Goal: Information Seeking & Learning: Learn about a topic

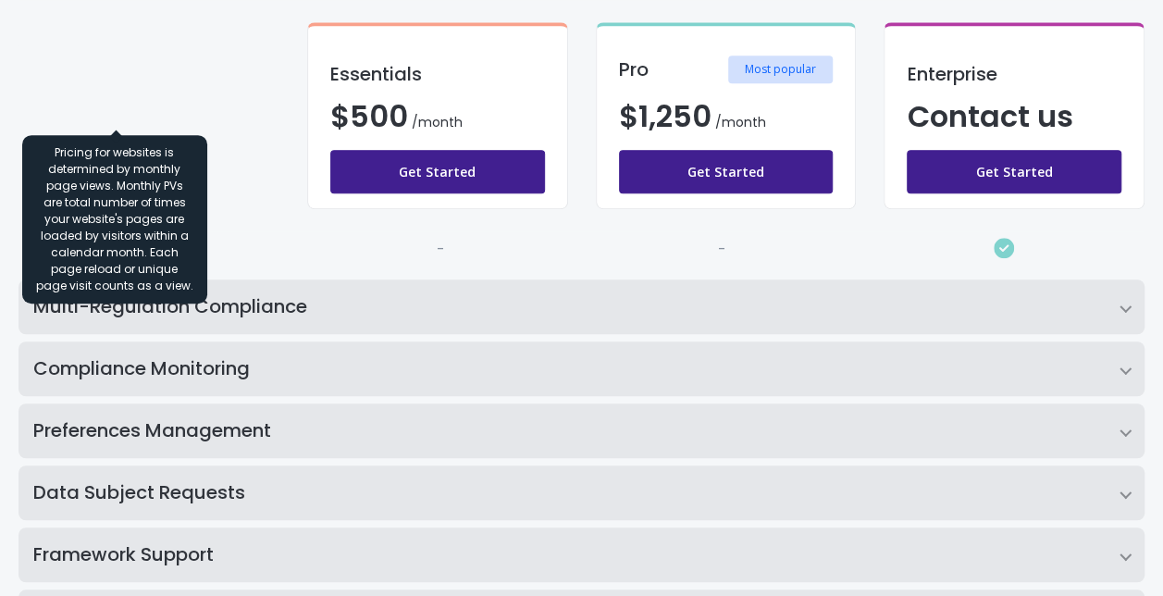
scroll to position [460, 0]
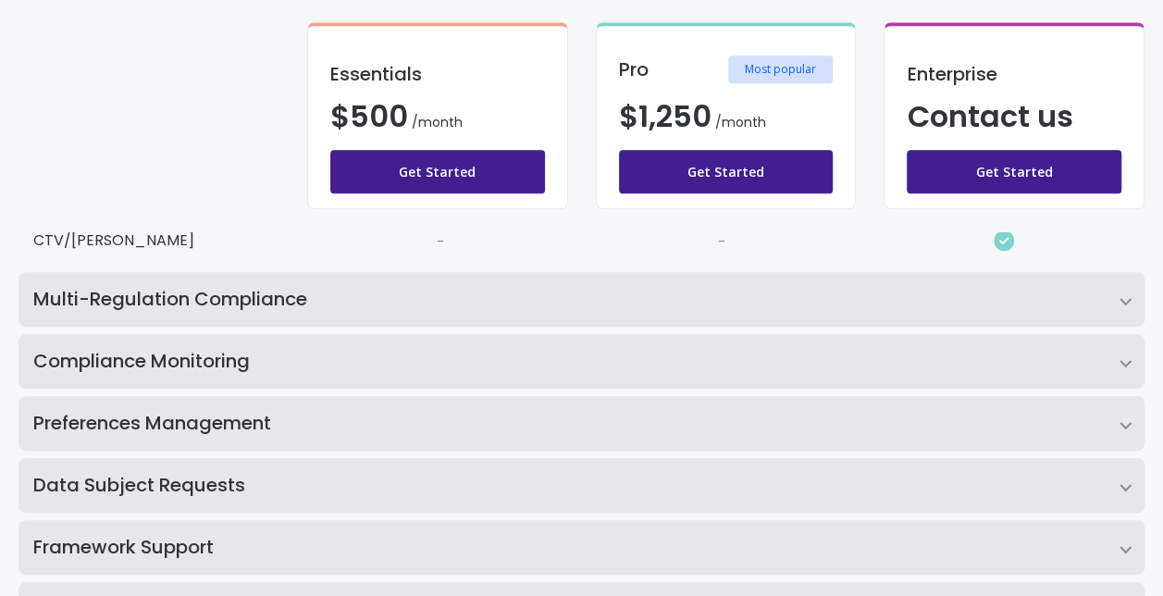
click at [230, 297] on h2 "Multi-Regulation Compliance" at bounding box center [582, 299] width 1126 height 55
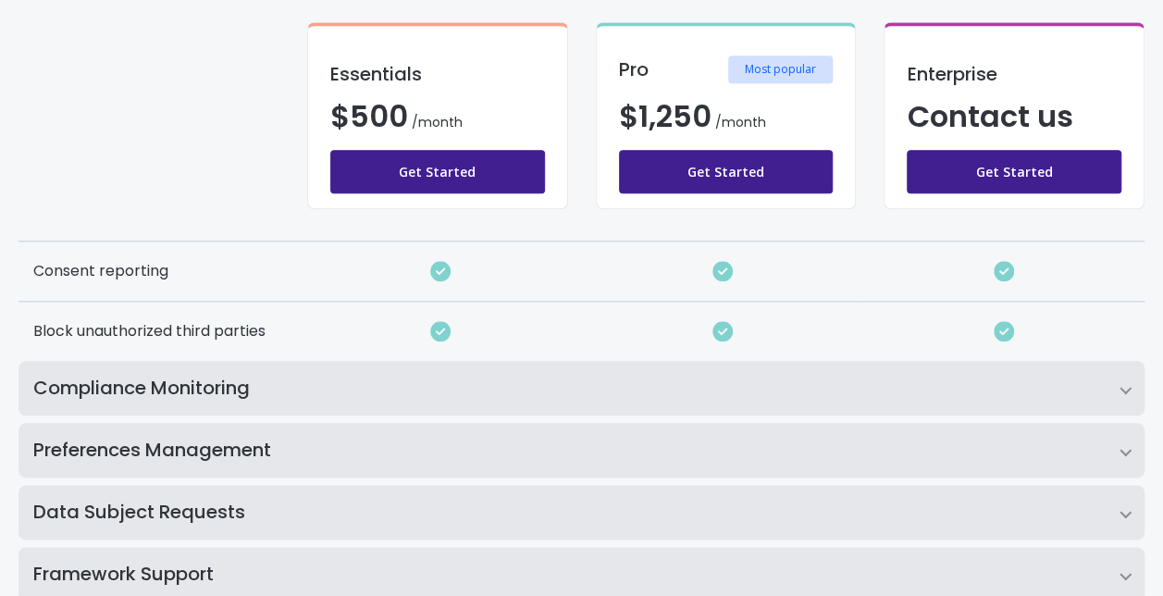
scroll to position [870, 0]
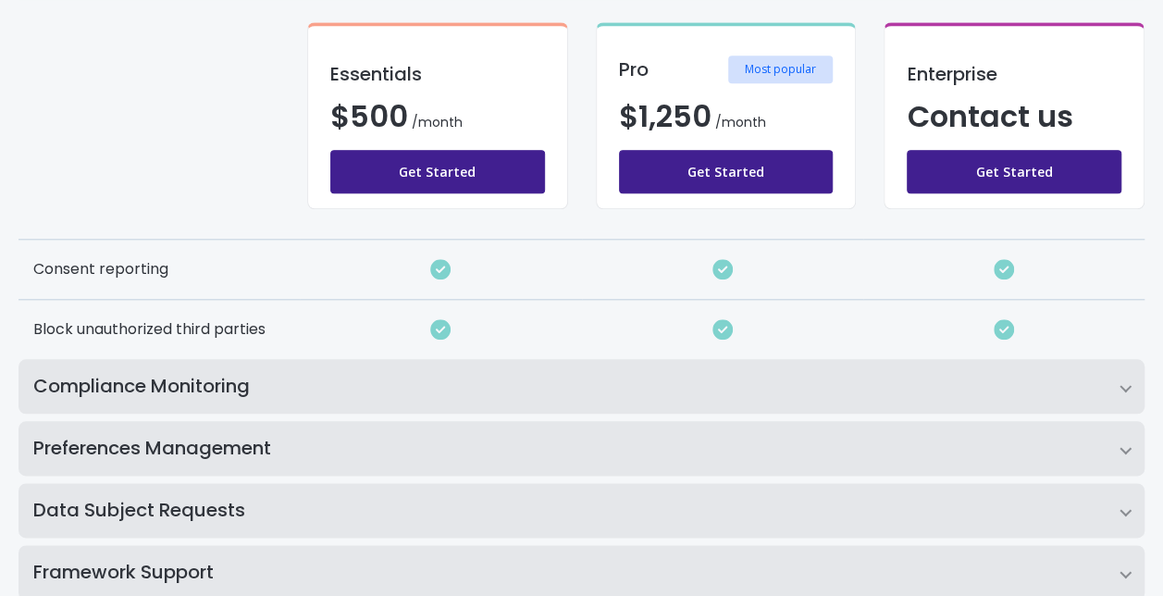
click at [565, 371] on h2 "Compliance Monitoring" at bounding box center [582, 386] width 1126 height 55
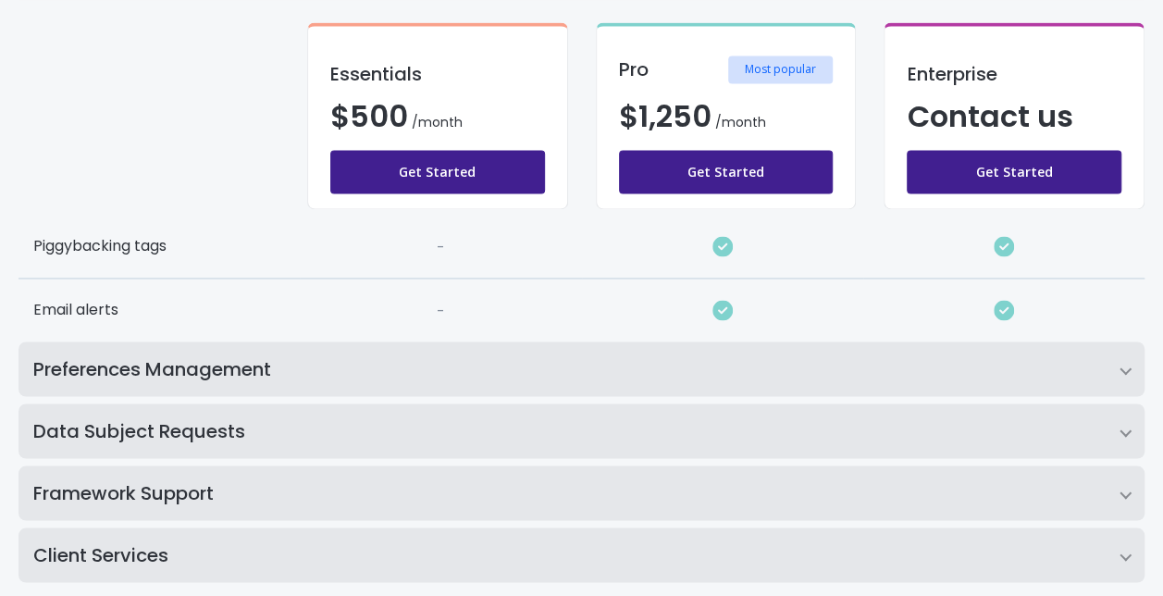
scroll to position [1420, 0]
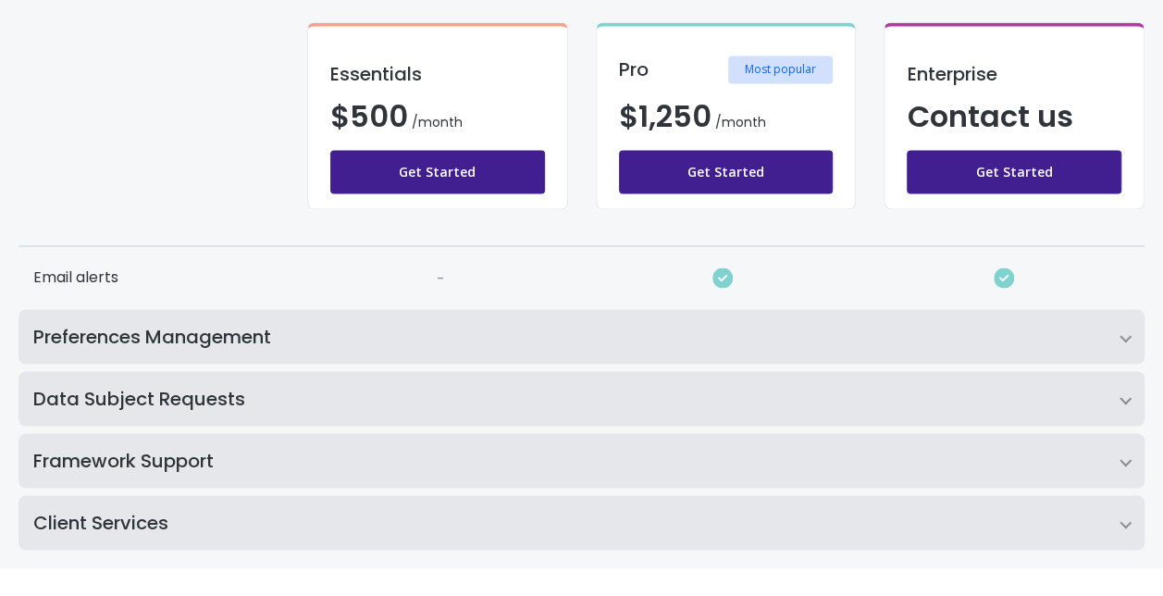
click at [528, 329] on h2 "Preferences Management" at bounding box center [582, 336] width 1126 height 55
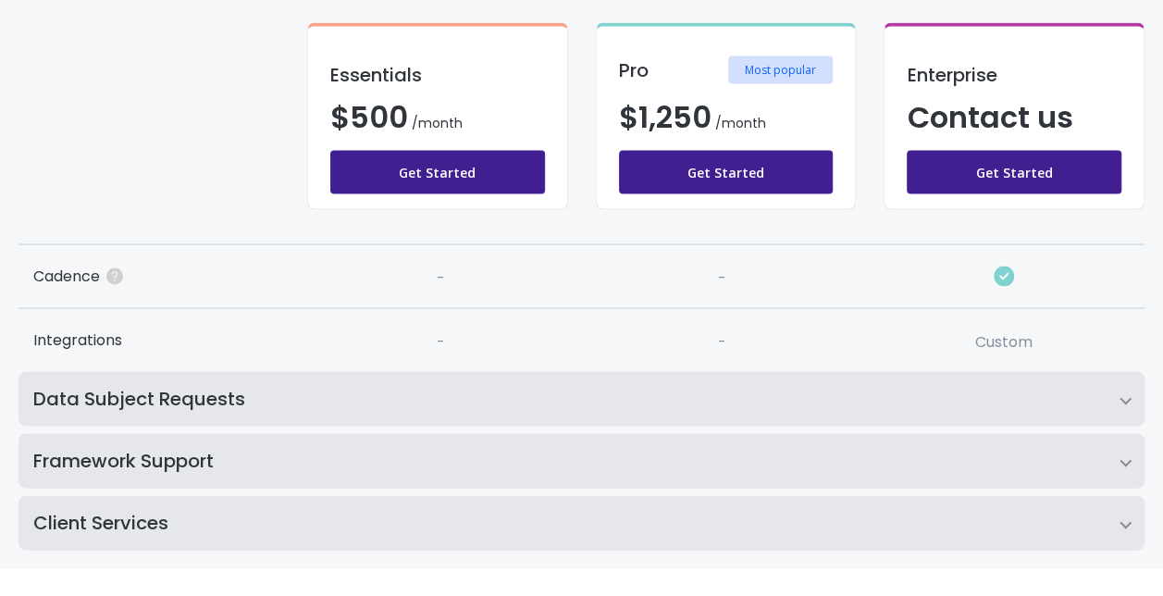
scroll to position [1736, 0]
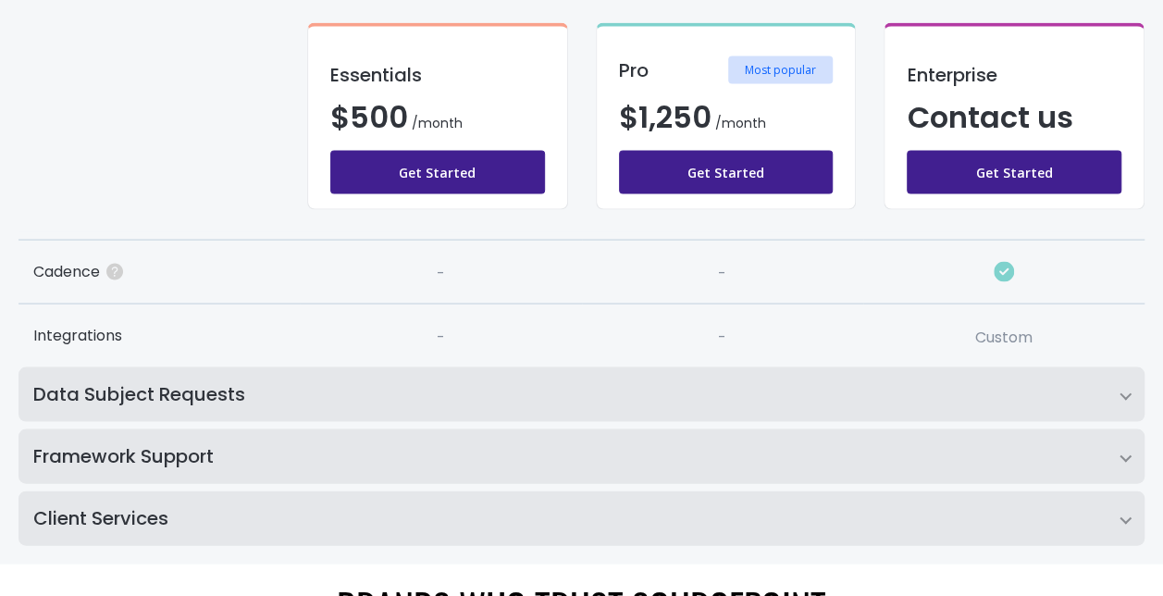
click at [492, 377] on h2 "Data Subject Requests" at bounding box center [582, 393] width 1126 height 55
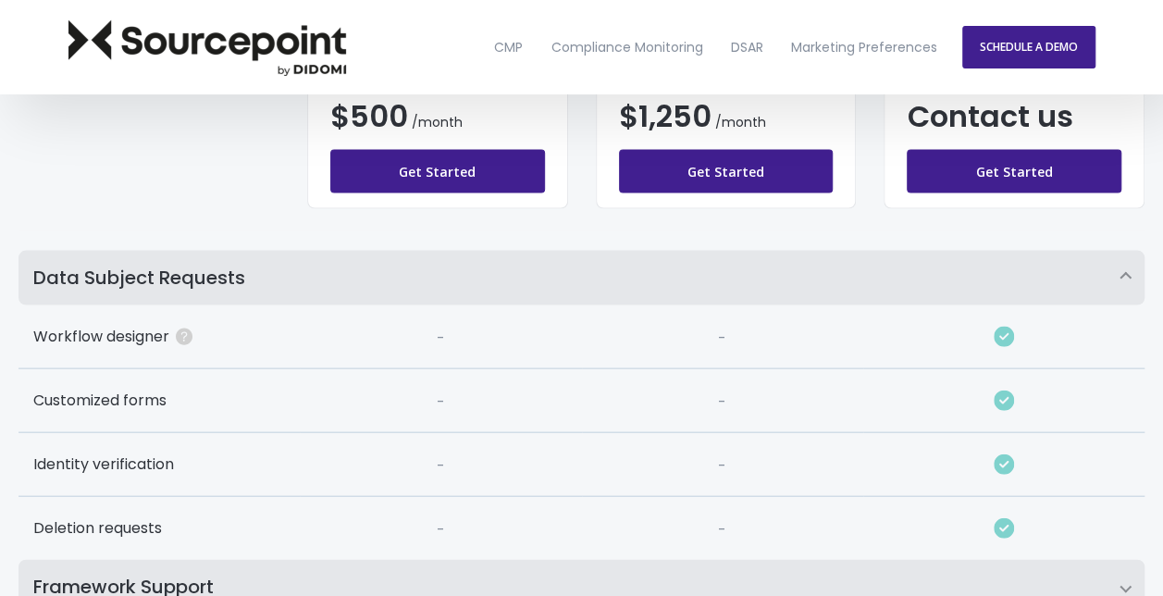
scroll to position [1851, 0]
click at [564, 279] on h2 "Data Subject Requests" at bounding box center [582, 279] width 1126 height 55
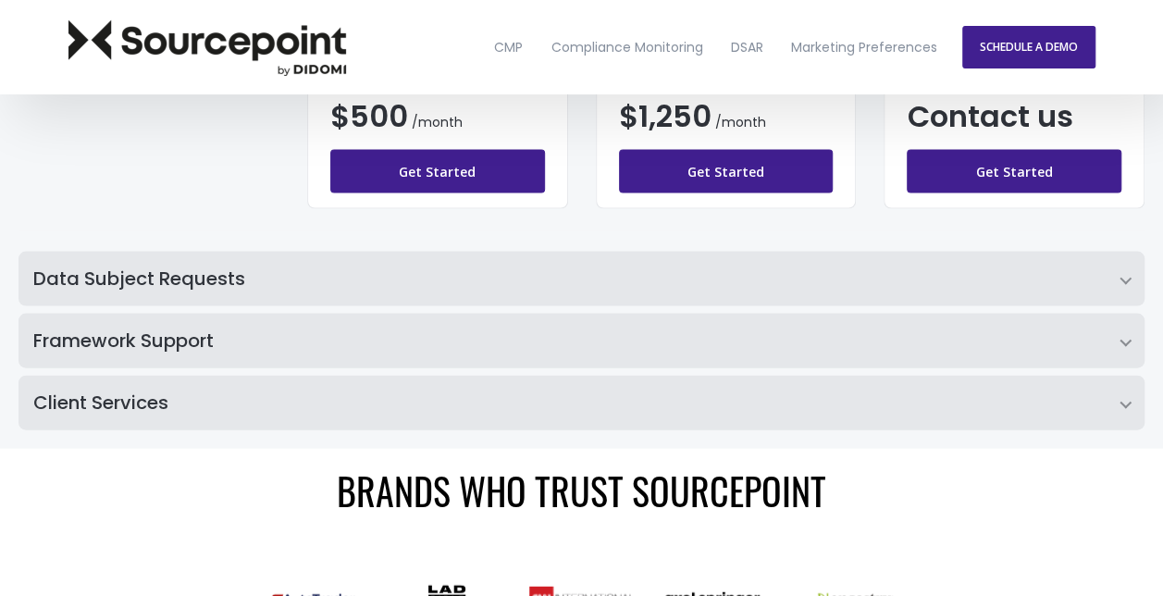
click at [484, 335] on h2 "Framework Support" at bounding box center [582, 341] width 1126 height 55
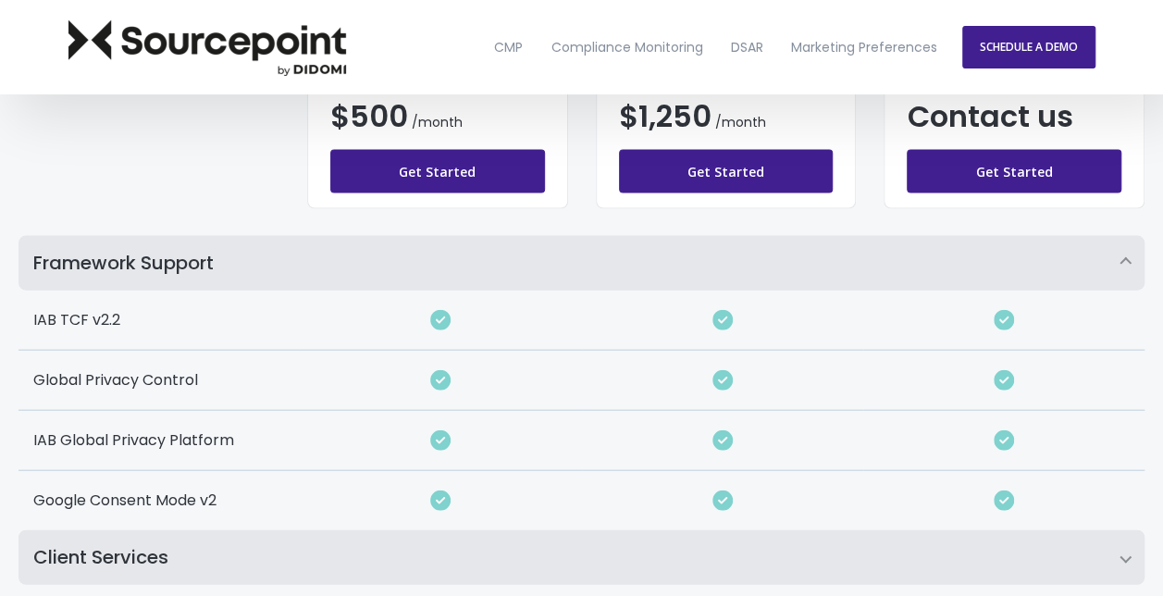
scroll to position [1910, 0]
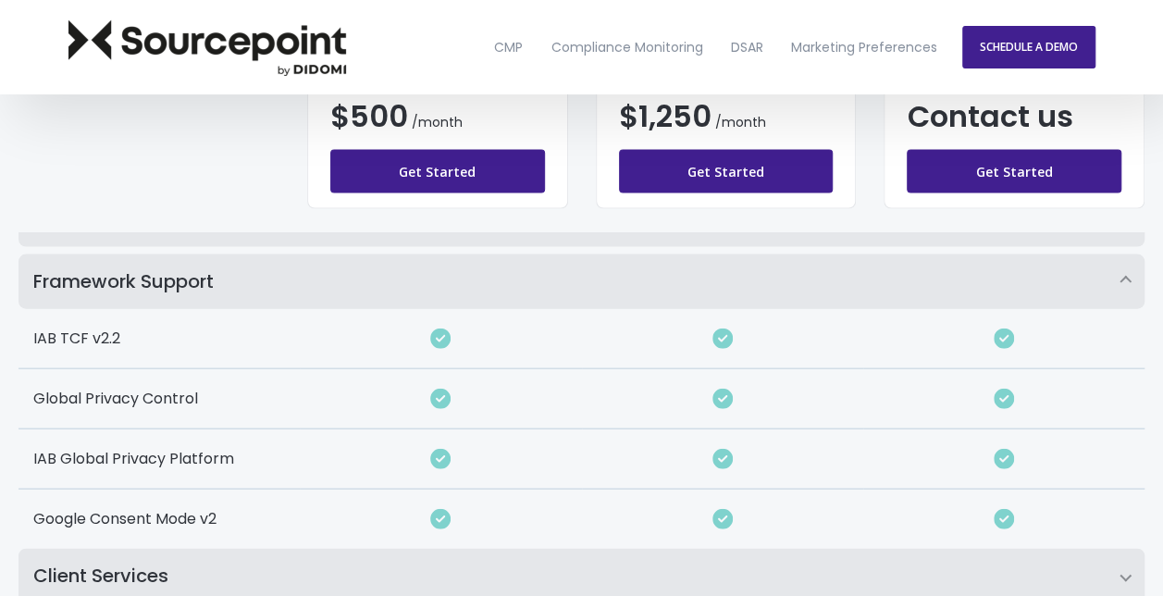
click at [518, 268] on h2 "Framework Support" at bounding box center [582, 281] width 1126 height 55
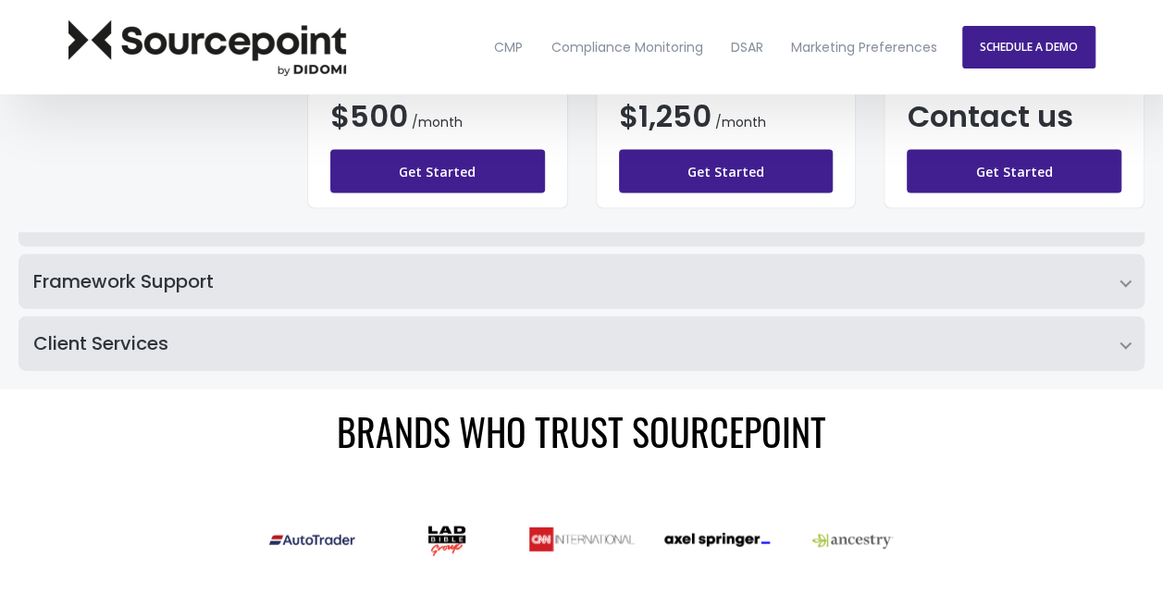
click at [432, 334] on h2 "Client Services" at bounding box center [582, 343] width 1126 height 55
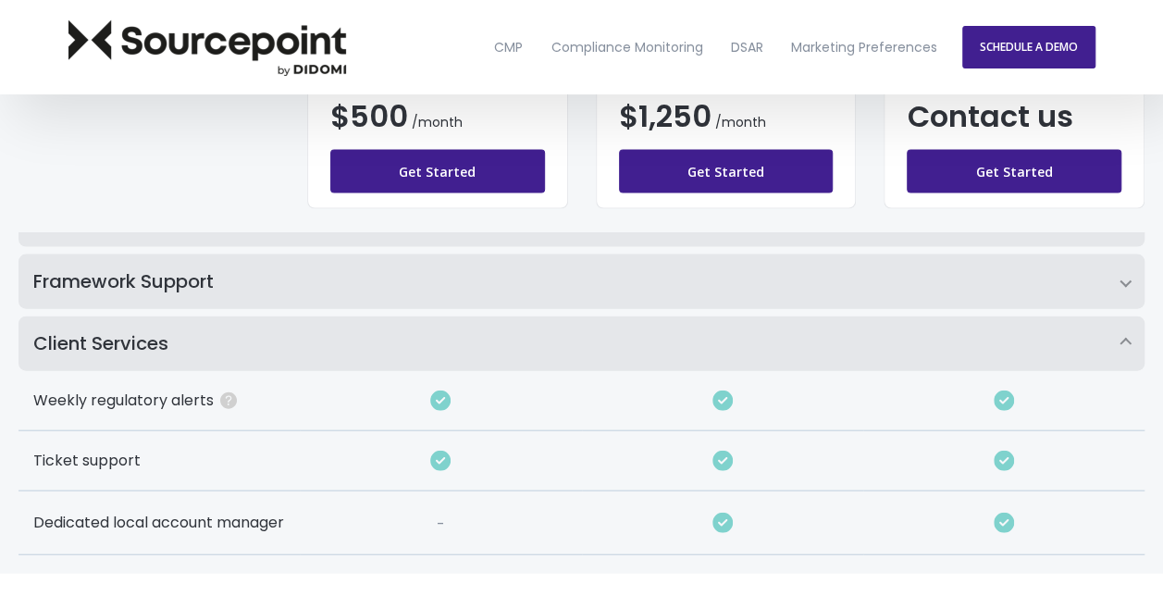
click at [432, 334] on h2 "Client Services" at bounding box center [582, 343] width 1126 height 55
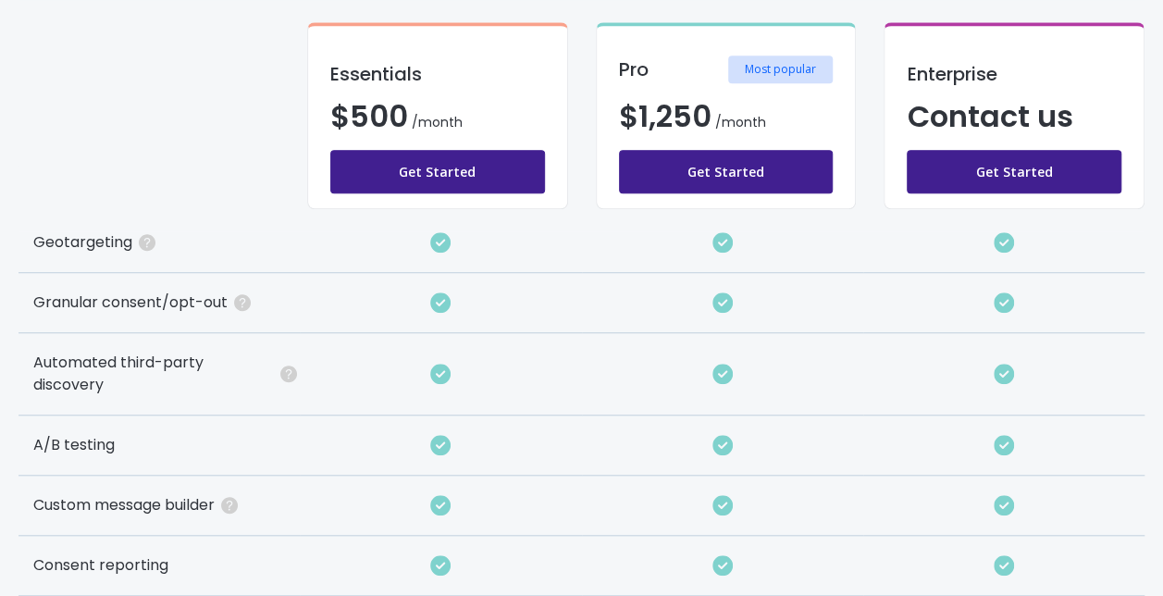
scroll to position [575, 0]
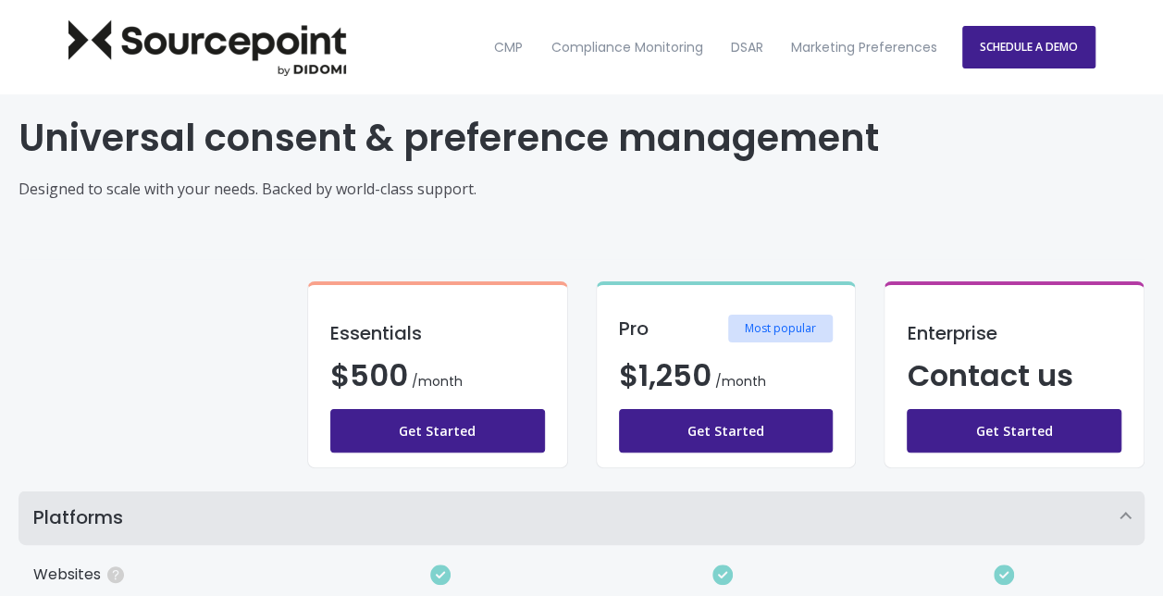
click at [696, 194] on p "Designed to scale with your needs. Backed by world-class support." at bounding box center [582, 189] width 1126 height 22
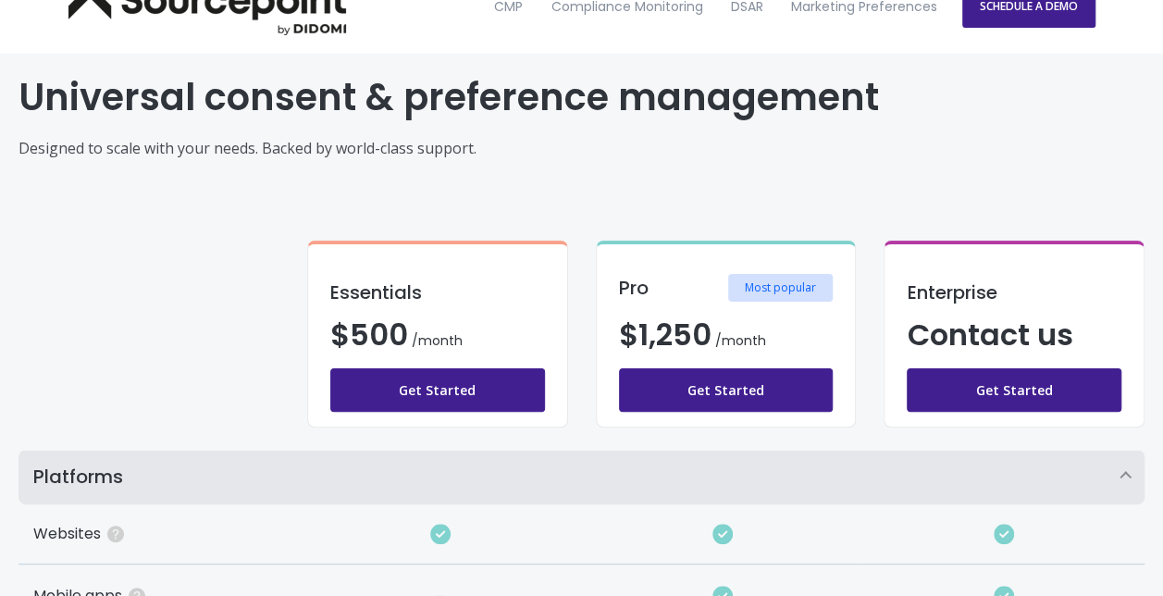
scroll to position [42, 0]
